Goal: Find specific page/section: Find specific page/section

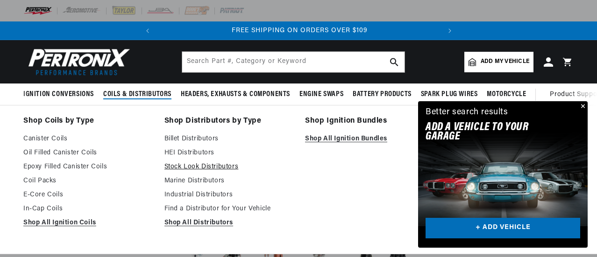
click at [196, 168] on link "Stock Look Distributors" at bounding box center [228, 167] width 128 height 11
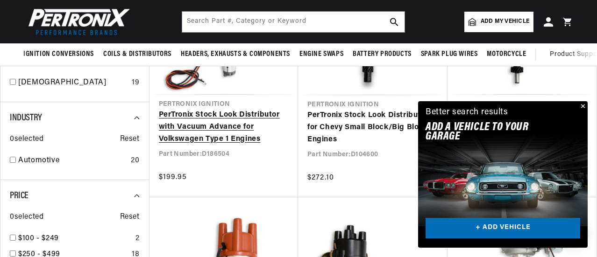
scroll to position [373, 0]
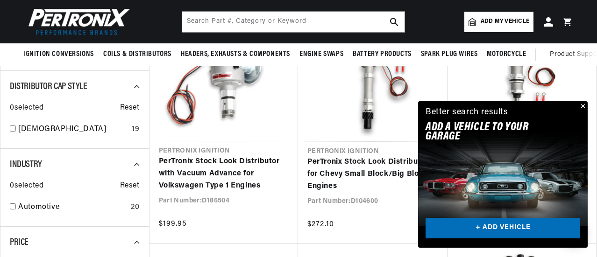
click at [582, 106] on button "Close" at bounding box center [581, 106] width 11 height 11
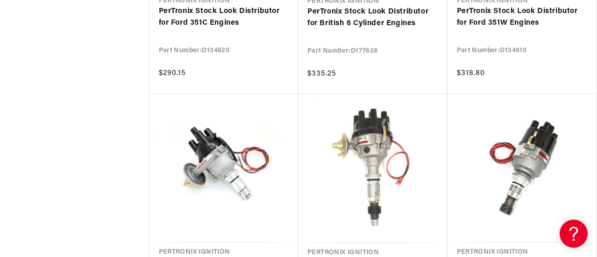
scroll to position [0, 283]
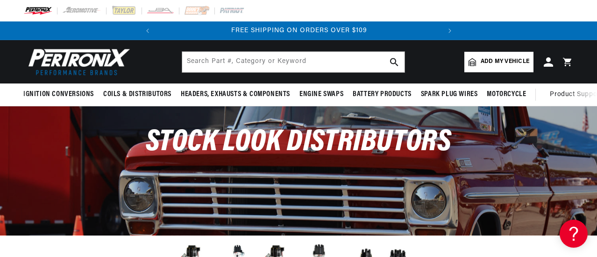
click at [514, 62] on span "Add my vehicle" at bounding box center [504, 61] width 49 height 9
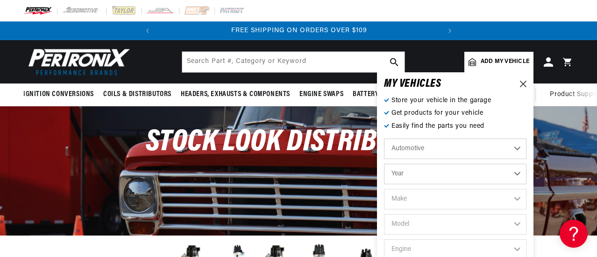
click at [416, 171] on select "Year [DATE] 2025 2024 2023 2022 2021 2020 2019 2018 2017 2016 2015 2014 2013 20…" at bounding box center [455, 174] width 142 height 21
select select "1972"
click at [384, 164] on select "Year [DATE] 2025 2024 2023 2022 2021 2020 2019 2018 2017 2016 2015 2014 2013 20…" at bounding box center [455, 174] width 142 height 21
select select "1972"
click at [422, 200] on select "Make Alfa Romeo American Motors Aston [PERSON_NAME] Audi [GEOGRAPHIC_DATA] BMW …" at bounding box center [455, 199] width 142 height 21
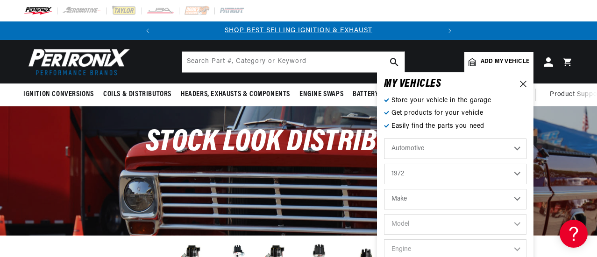
select select "Volkswagen"
click at [384, 189] on select "Make Alfa Romeo American Motors Aston [PERSON_NAME] Audi [GEOGRAPHIC_DATA] BMW …" at bounding box center [455, 199] width 142 height 21
select select "Volkswagen"
click at [406, 228] on select "Model 411 Beetle Fastback Karmann Ghia Squareback Super Beetle" at bounding box center [455, 224] width 142 height 21
select select "Super-Beetle"
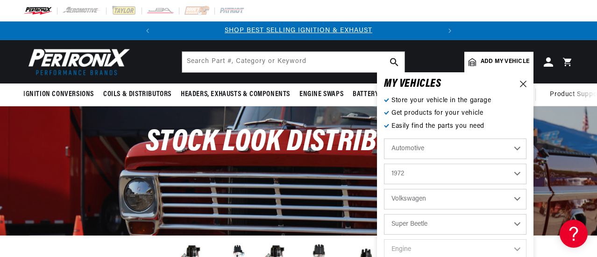
click at [384, 214] on select "Model 411 Beetle Fastback Karmann Ghia Squareback Super Beetle" at bounding box center [455, 224] width 142 height 21
select select "Super-Beetle"
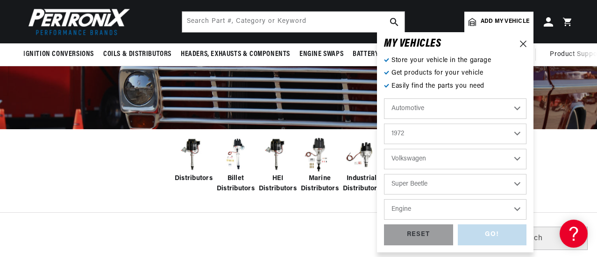
scroll to position [93, 0]
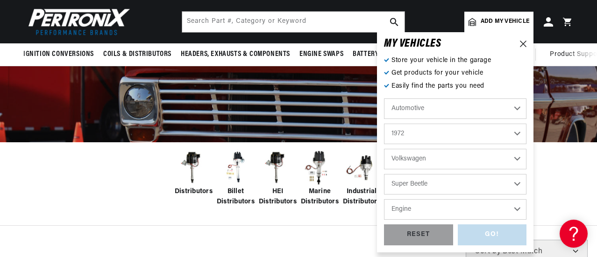
click at [427, 205] on select "Engine 1.6L 4" at bounding box center [455, 209] width 142 height 21
select select "1.6L"
click at [384, 199] on select "Engine 1.6L 4" at bounding box center [455, 209] width 142 height 21
select select "1.6L"
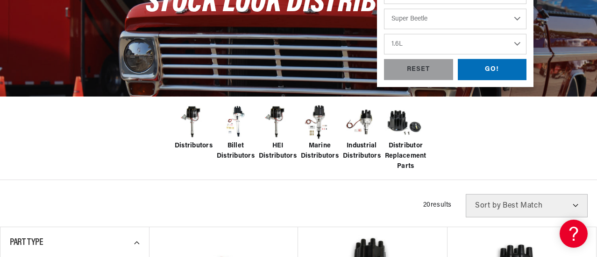
scroll to position [187, 0]
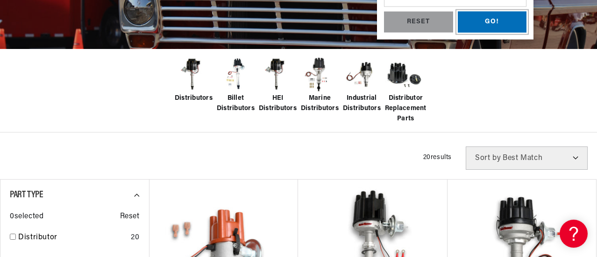
click at [494, 16] on div "GO!" at bounding box center [492, 22] width 69 height 21
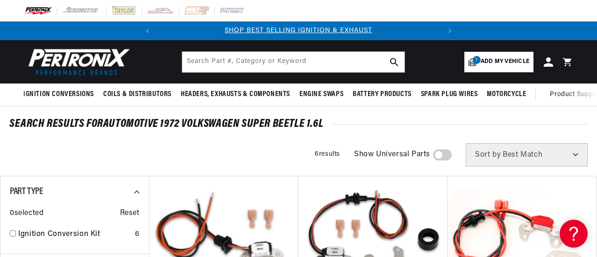
click at [501, 64] on span "Add my vehicle" at bounding box center [504, 61] width 49 height 9
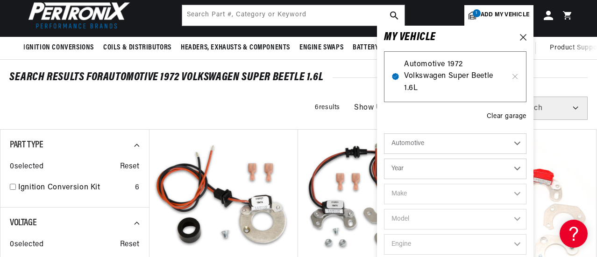
scroll to position [0, 283]
click at [480, 65] on span "Automotive 1972 Volkswagen Super Beetle 1.6L" at bounding box center [455, 77] width 102 height 36
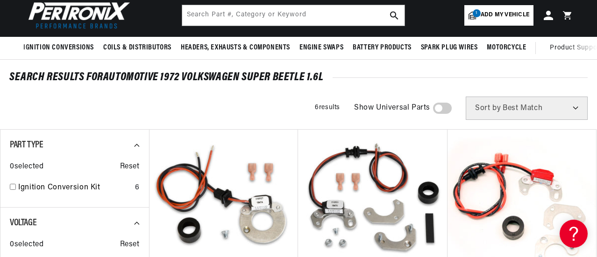
click at [526, 13] on span "Add my vehicle" at bounding box center [504, 15] width 49 height 9
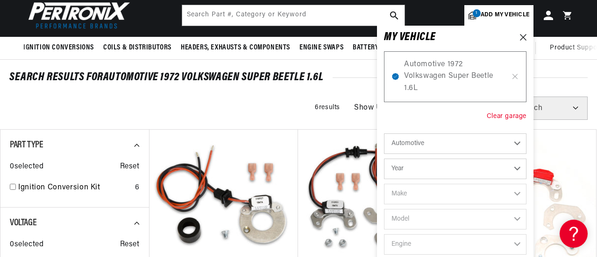
click at [507, 112] on div "Clear garage" at bounding box center [506, 117] width 40 height 10
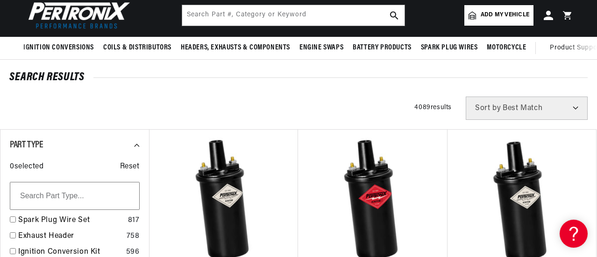
click at [503, 17] on span "Add my vehicle" at bounding box center [504, 15] width 49 height 9
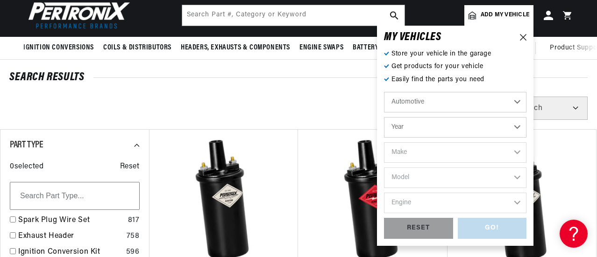
click at [413, 127] on select "Year [DATE] 2025 2024 2023 2022 2021 2020 2019 2018 2017 2016 2015 2014 2013 20…" at bounding box center [455, 127] width 142 height 21
select select "1972"
click at [384, 117] on select "Year [DATE] 2025 2024 2023 2022 2021 2020 2019 2018 2017 2016 2015 2014 2013 20…" at bounding box center [455, 127] width 142 height 21
select select "1972"
click at [415, 150] on select "Make Alfa Romeo American Motors Aston [PERSON_NAME] Audi [GEOGRAPHIC_DATA] BMW …" at bounding box center [455, 152] width 142 height 21
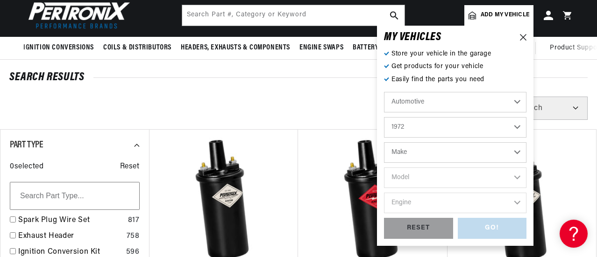
select select "Volkswagen"
click at [384, 142] on select "Make Alfa Romeo American Motors Aston [PERSON_NAME] Audi [GEOGRAPHIC_DATA] BMW …" at bounding box center [455, 152] width 142 height 21
select select "Volkswagen"
click at [412, 182] on select "Model 411 Beetle Fastback Karmann Ghia Squareback Super Beetle" at bounding box center [455, 178] width 142 height 21
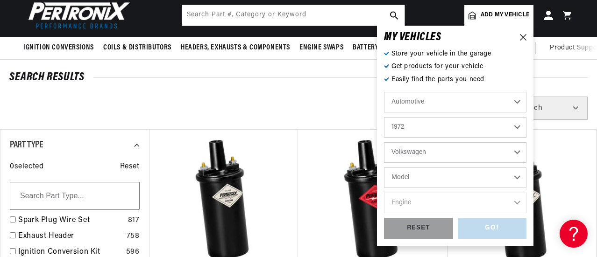
select select "Super-Beetle"
click at [384, 168] on select "Model 411 Beetle Fastback Karmann Ghia Squareback Super Beetle" at bounding box center [455, 178] width 142 height 21
select select "Super-Beetle"
click at [412, 204] on select "Engine 1.6L 4" at bounding box center [455, 203] width 142 height 21
select select "4"
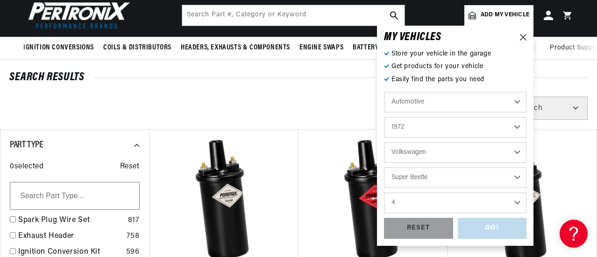
click at [384, 193] on select "Engine 1.6L 4" at bounding box center [455, 203] width 142 height 21
select select "4"
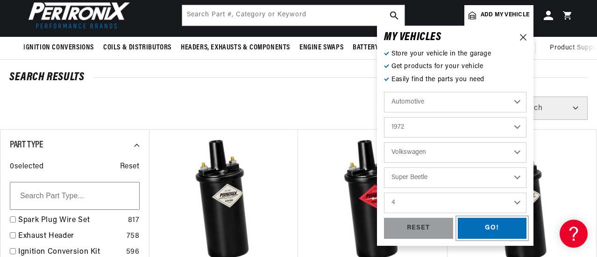
click at [494, 230] on div "GO!" at bounding box center [492, 228] width 69 height 21
